Goal: Information Seeking & Learning: Check status

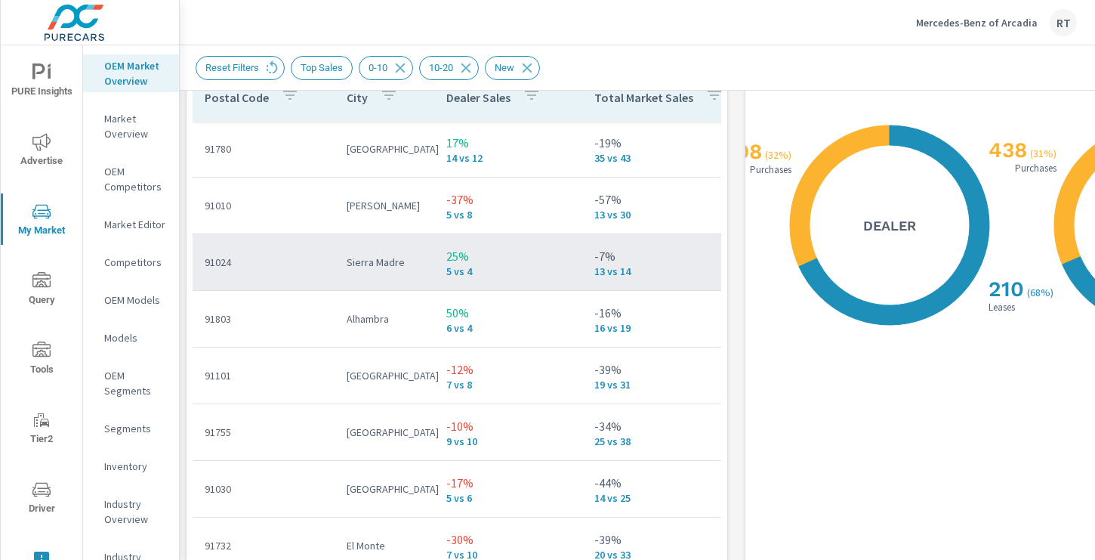
scroll to position [310, 0]
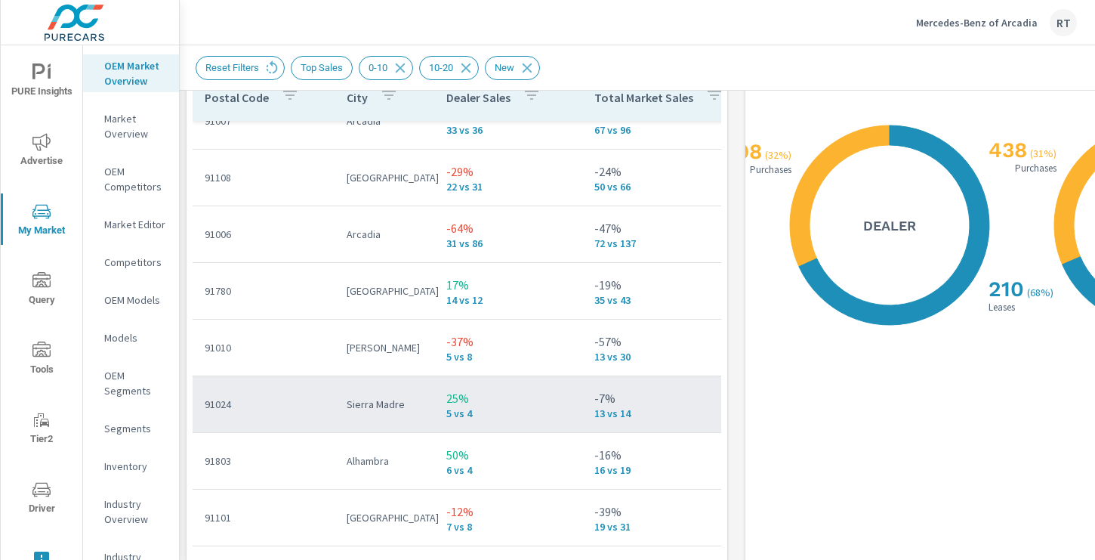
scroll to position [122, 0]
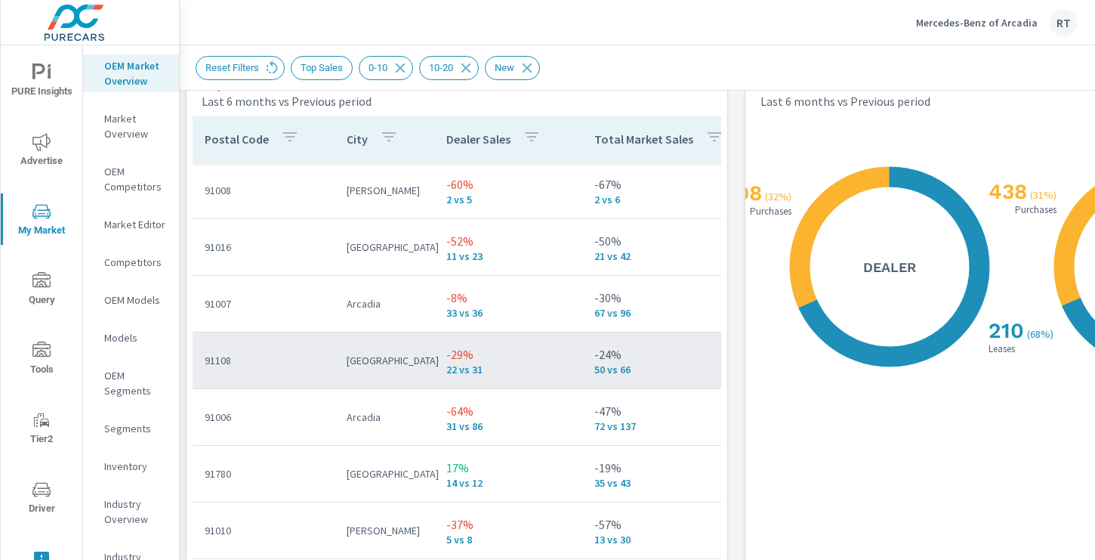
scroll to position [1767, 2]
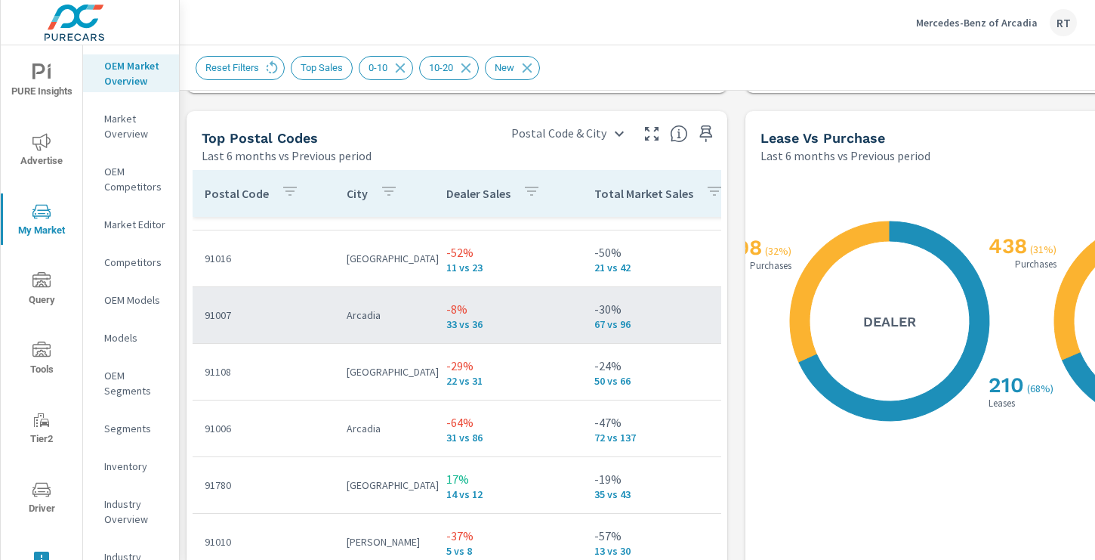
scroll to position [62, 0]
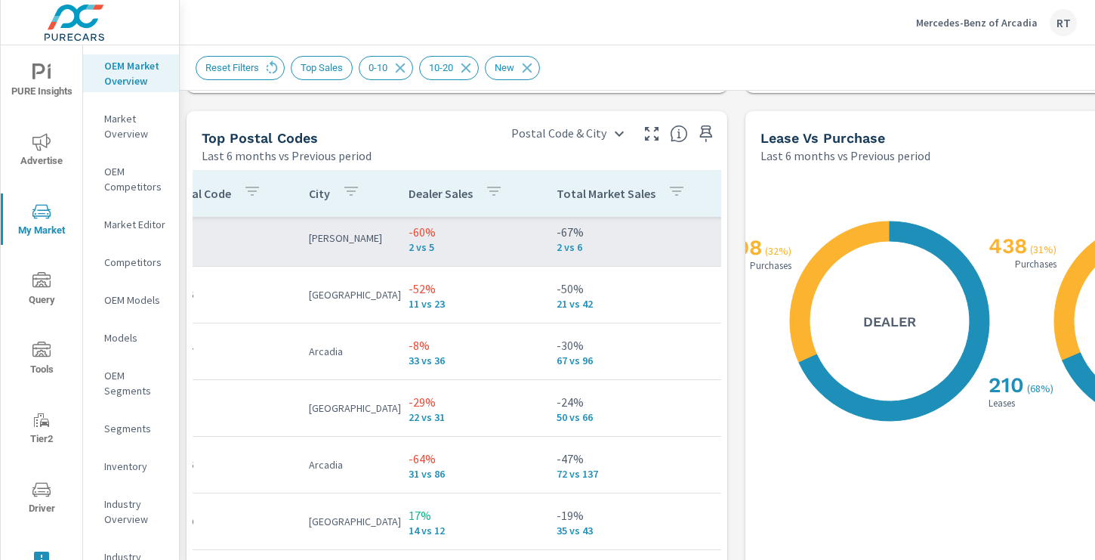
scroll to position [7, 17]
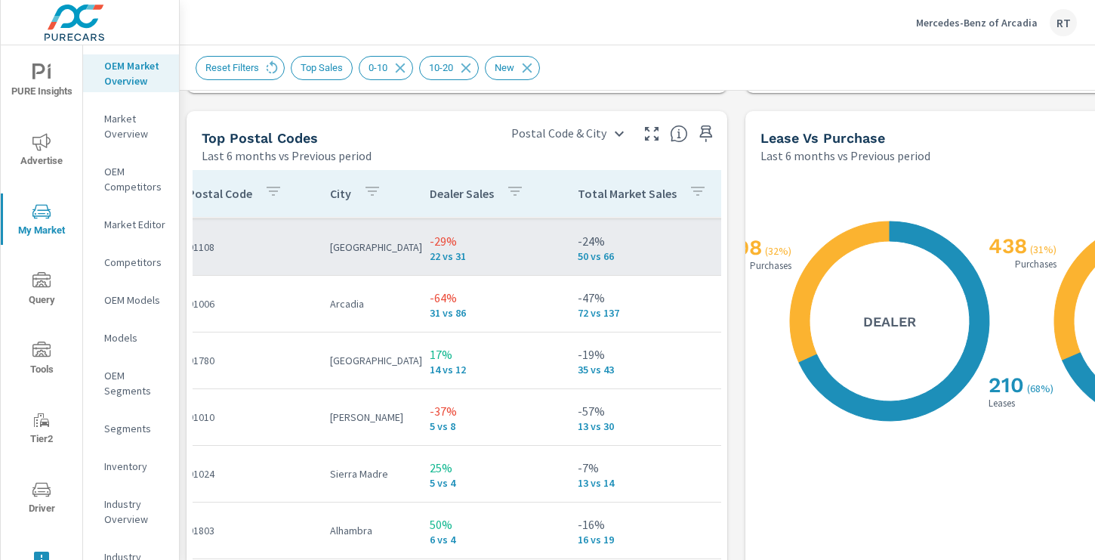
scroll to position [201, 17]
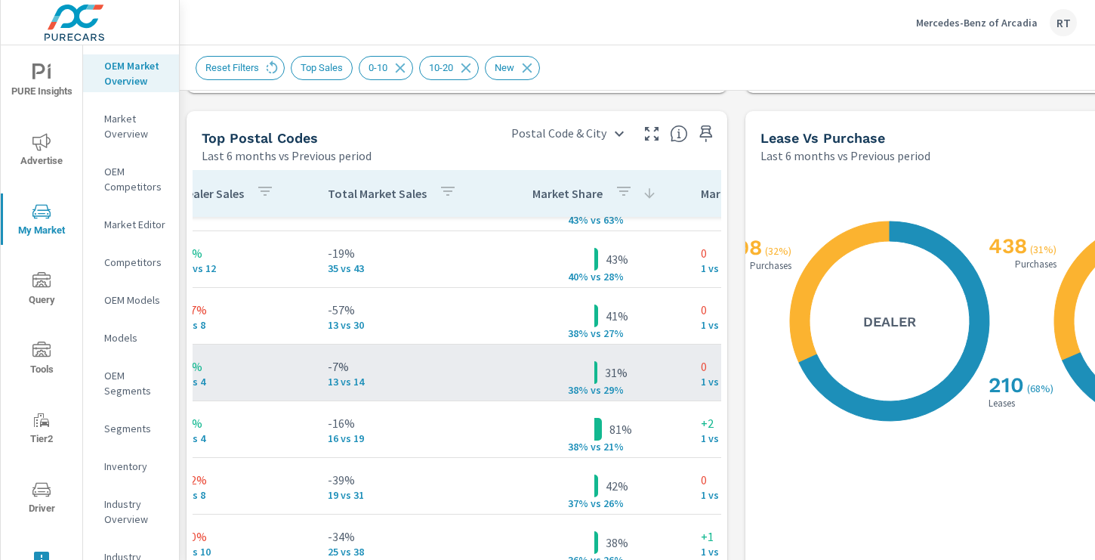
scroll to position [269, 269]
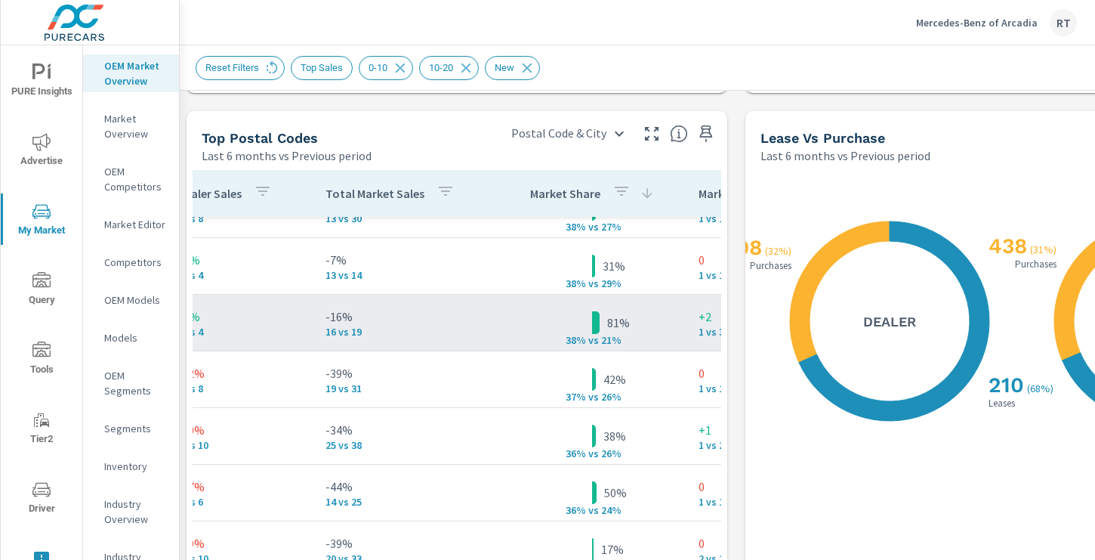
scroll to position [375, 269]
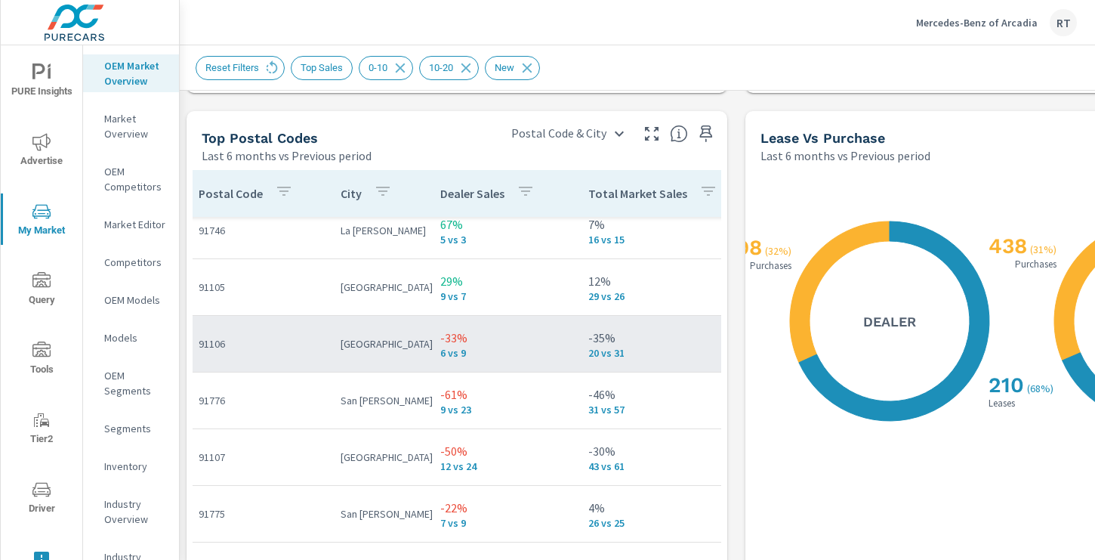
scroll to position [864, 0]
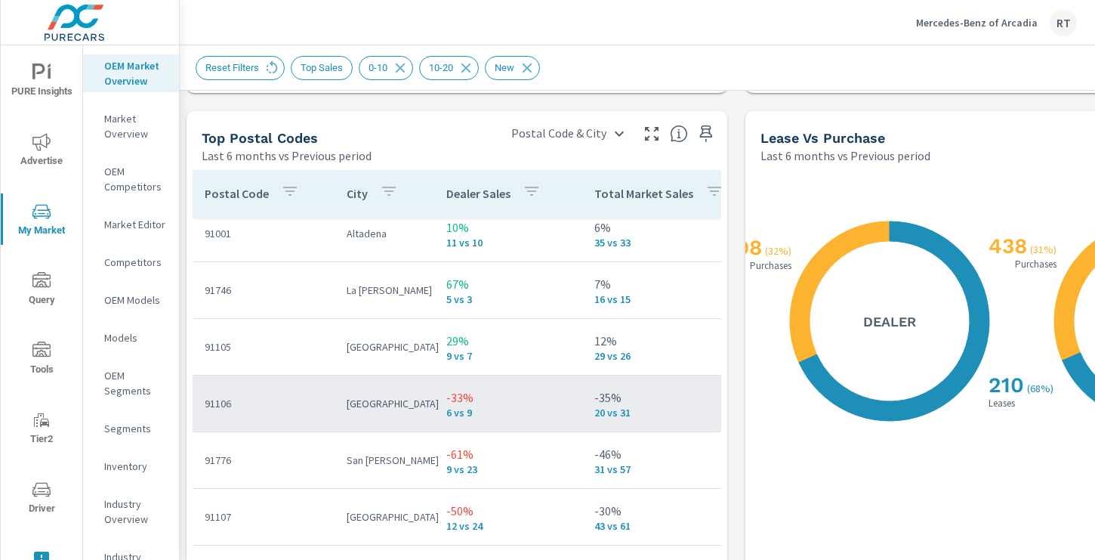
scroll to position [803, 0]
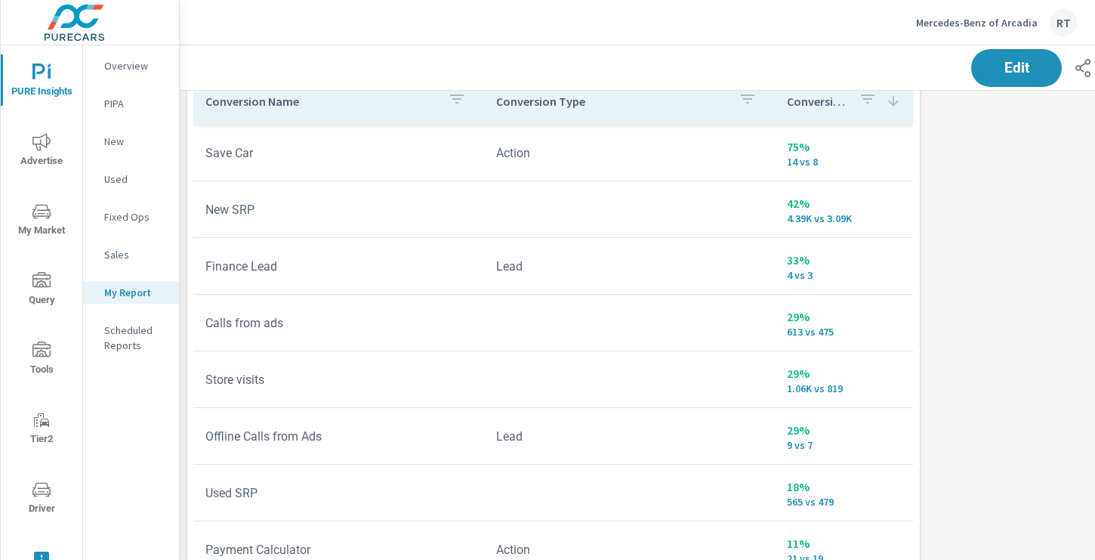
scroll to position [1131, 0]
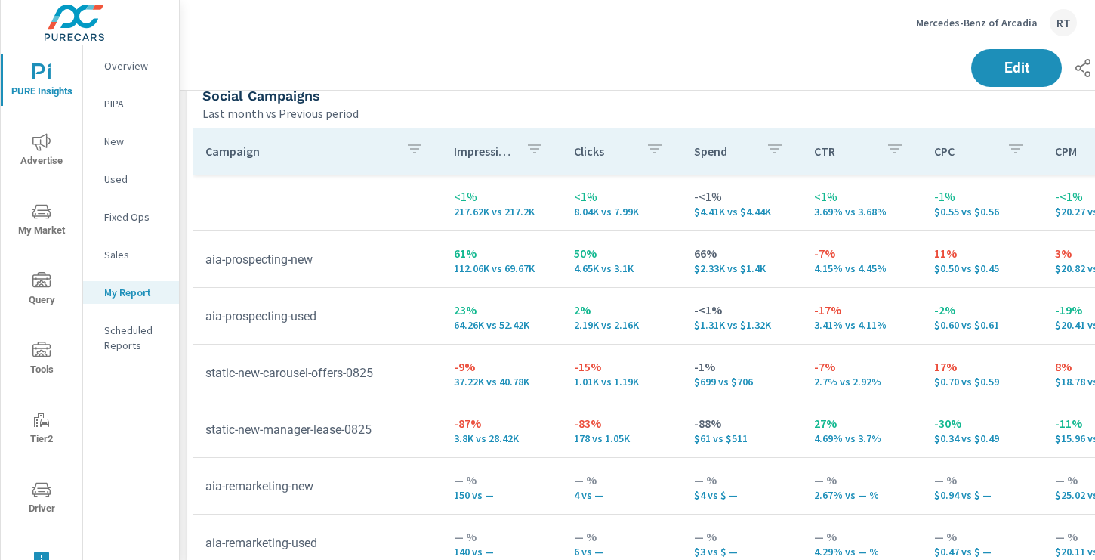
scroll to position [1600, 0]
